Goal: Information Seeking & Learning: Learn about a topic

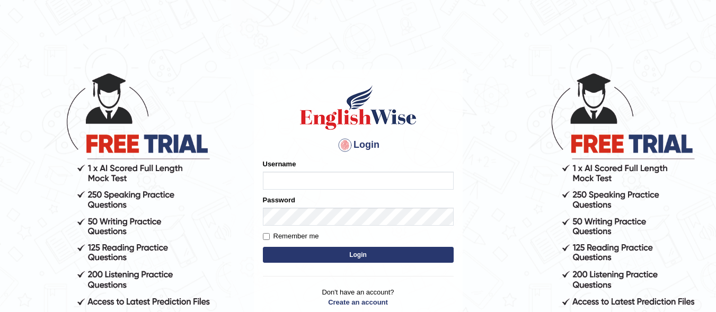
type input "razaislam"
click at [343, 254] on button "Login" at bounding box center [358, 255] width 191 height 16
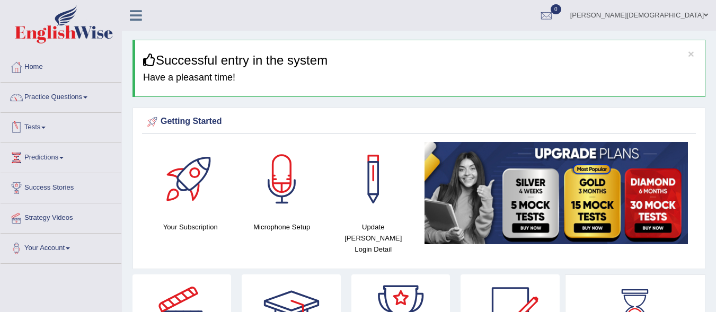
click at [50, 119] on link "Tests" at bounding box center [61, 126] width 121 height 26
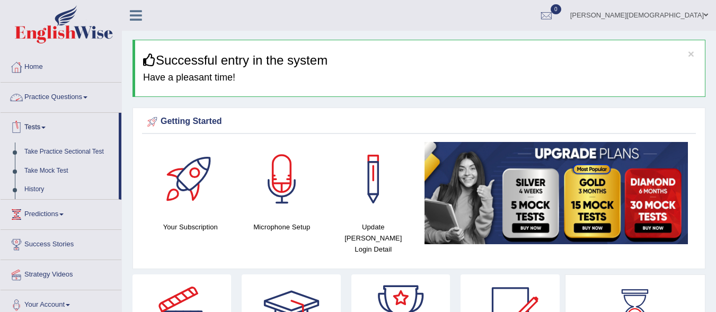
click at [52, 95] on link "Practice Questions" at bounding box center [61, 96] width 121 height 26
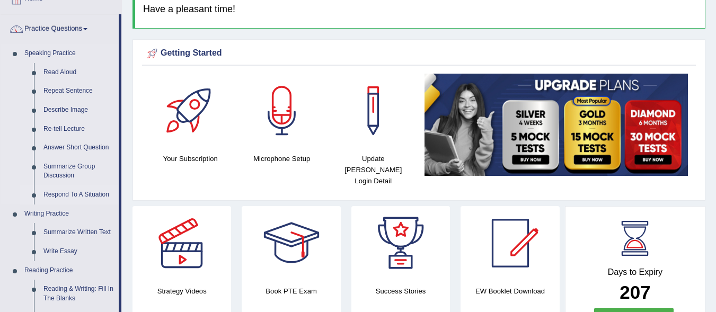
scroll to position [77, 0]
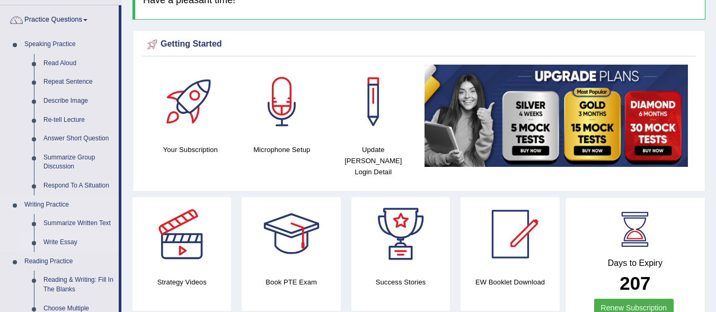
click at [67, 237] on link "Write Essay" at bounding box center [79, 242] width 80 height 19
